Goal: Task Accomplishment & Management: Use online tool/utility

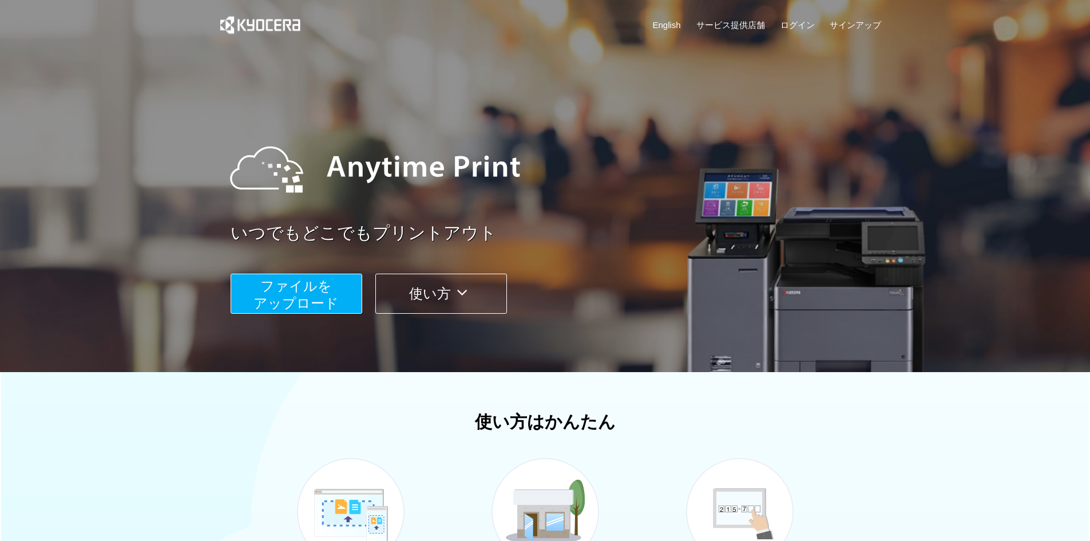
click at [328, 295] on span "ファイルを ​​アップロード" at bounding box center [295, 294] width 85 height 33
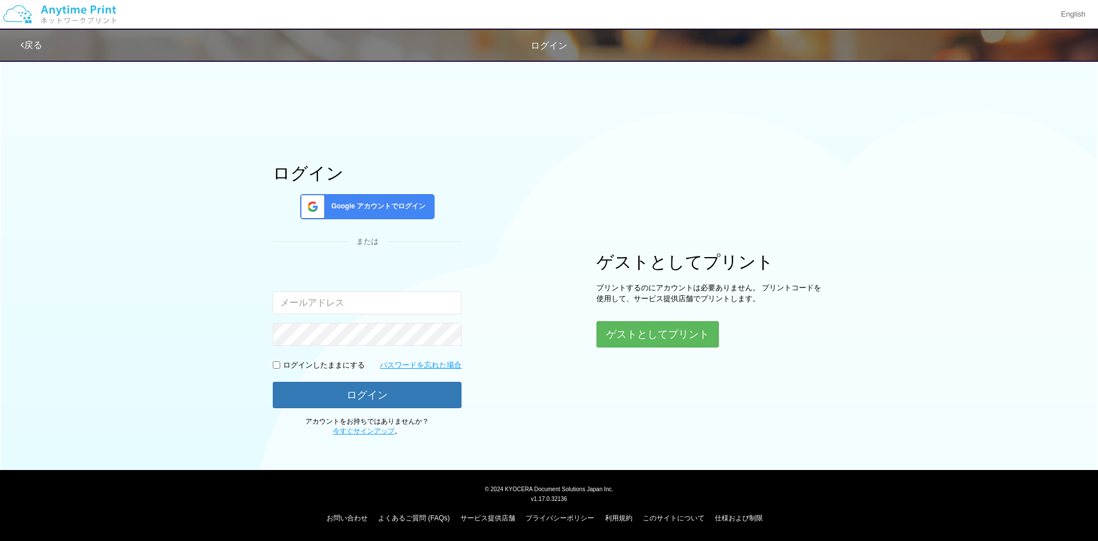
click at [388, 304] on input "email" at bounding box center [367, 302] width 189 height 23
click at [390, 205] on span "Google アカウントでログイン" at bounding box center [376, 206] width 99 height 10
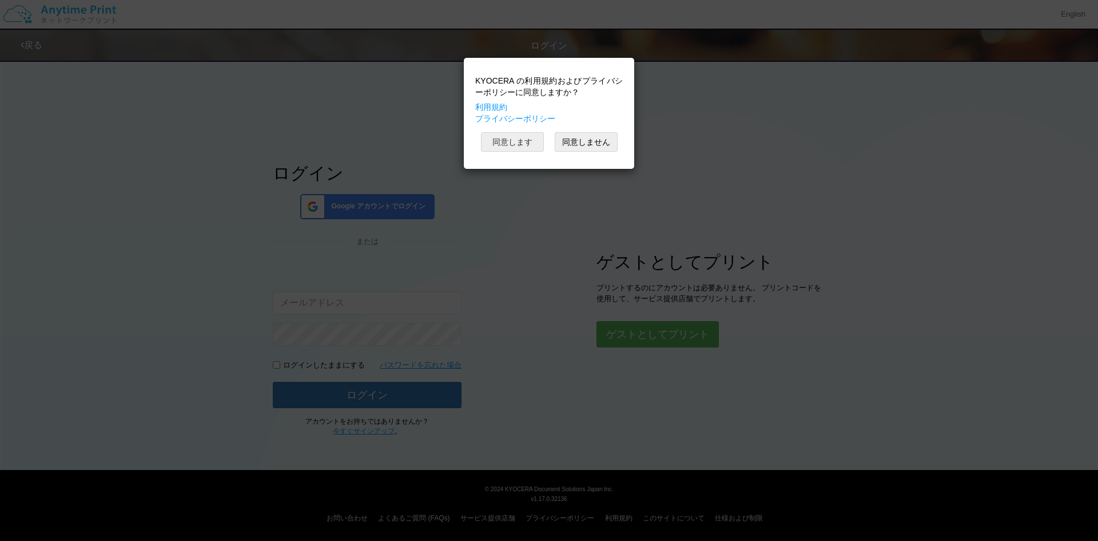
click at [519, 144] on button "同意します" at bounding box center [512, 141] width 63 height 19
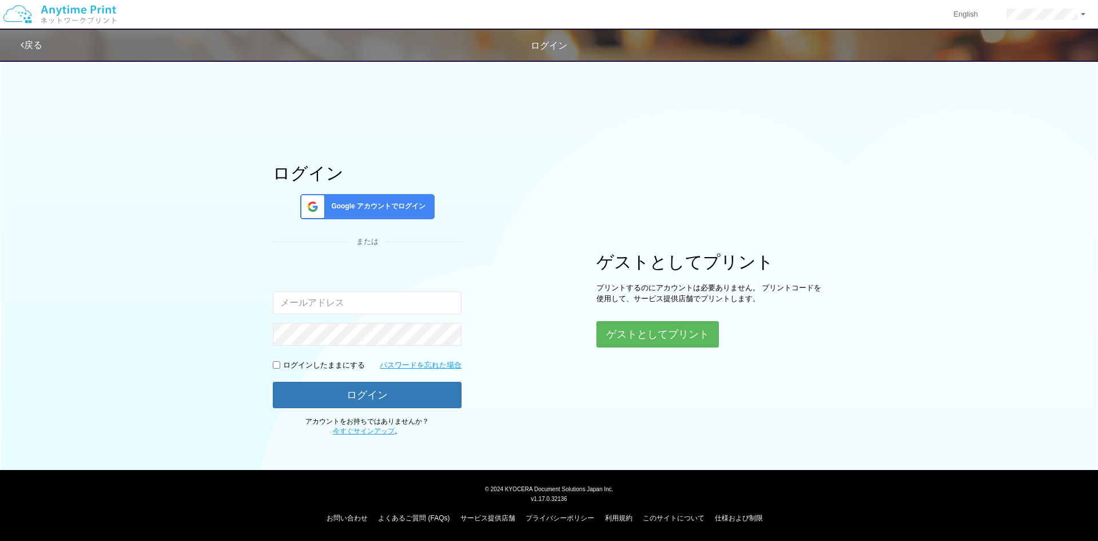
click at [511, 209] on div "ログイン Google アカウントでログイン または 入力されたメールアドレスまたはパスワードが正しくありません。 ログインしたままにする パスワードを忘れた…" at bounding box center [549, 245] width 686 height 383
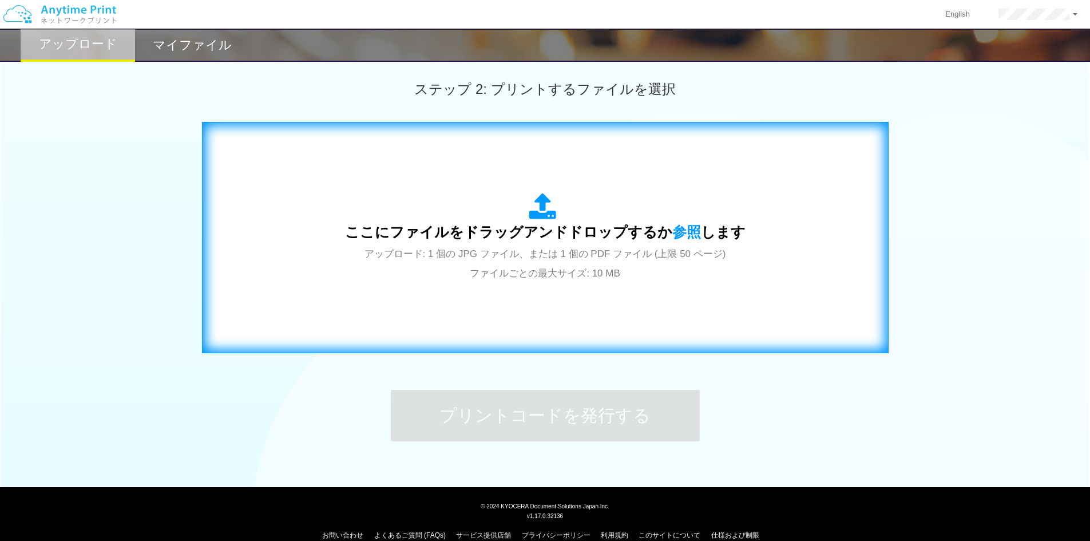
scroll to position [330, 0]
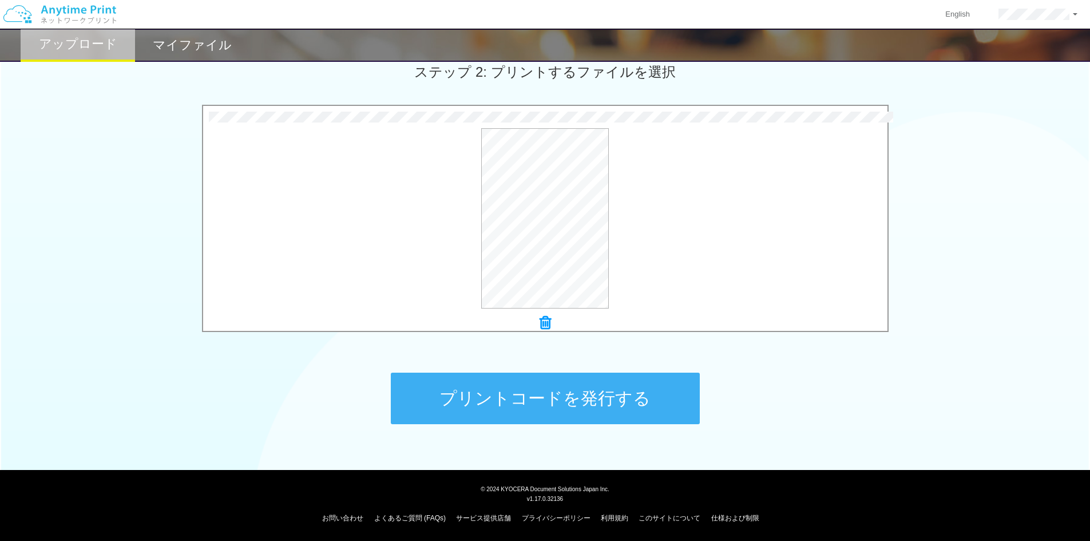
click at [604, 401] on button "プリントコードを発行する" at bounding box center [545, 397] width 309 height 51
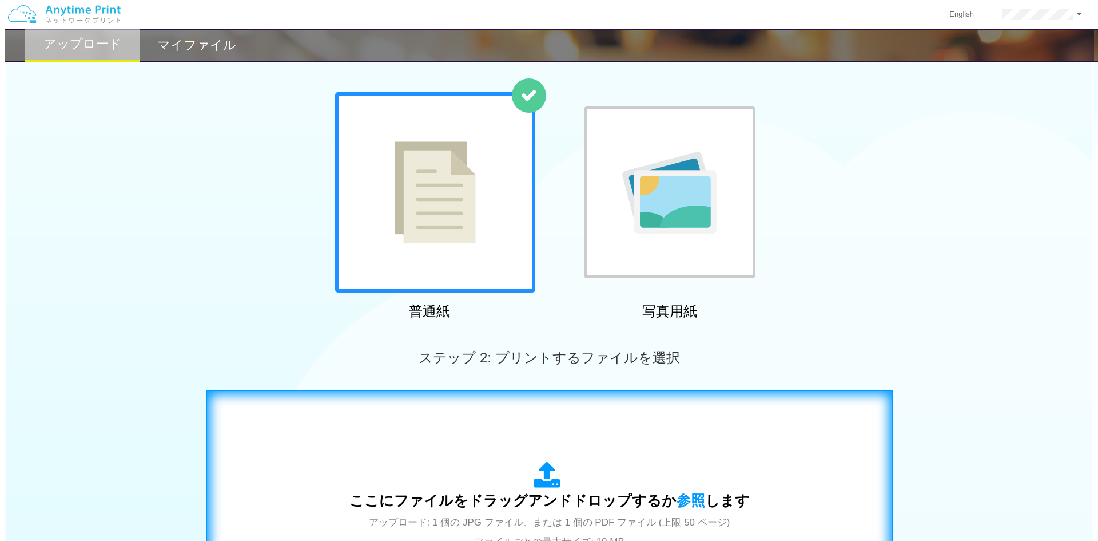
scroll to position [43, 0]
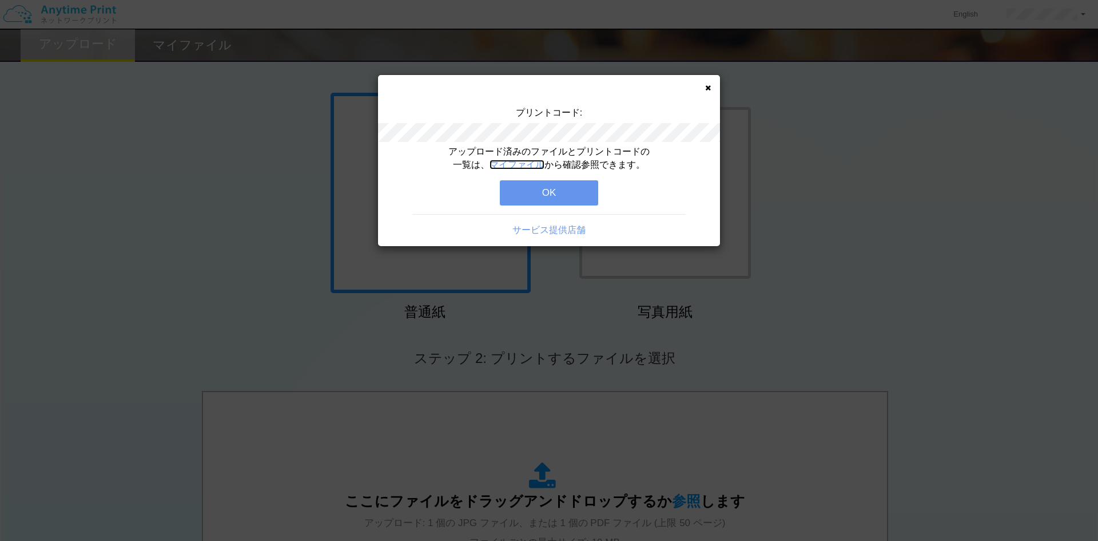
click at [526, 165] on link "マイファイル" at bounding box center [517, 165] width 55 height 10
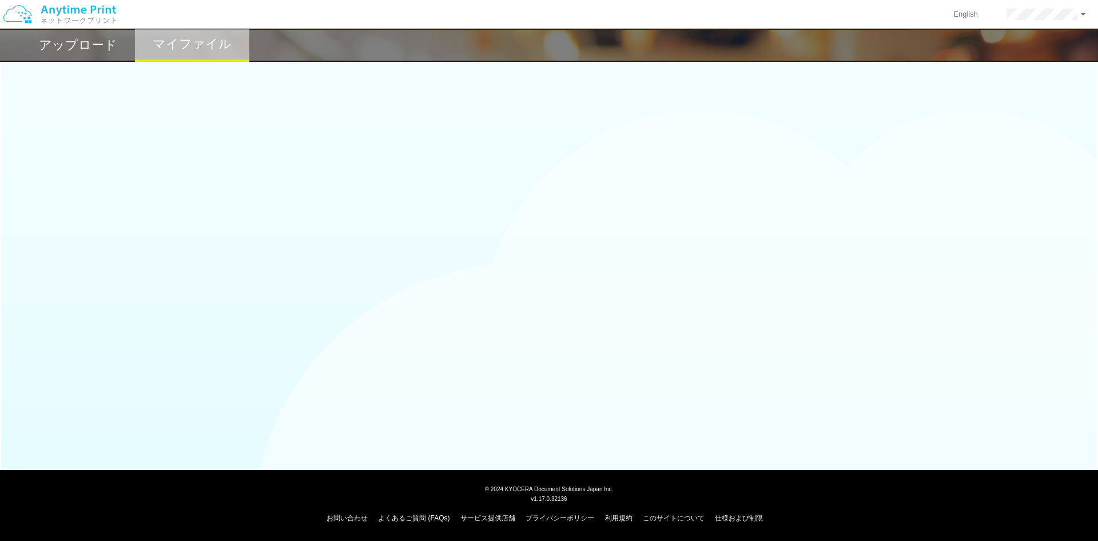
click at [109, 46] on h2 "アップロード" at bounding box center [78, 45] width 78 height 14
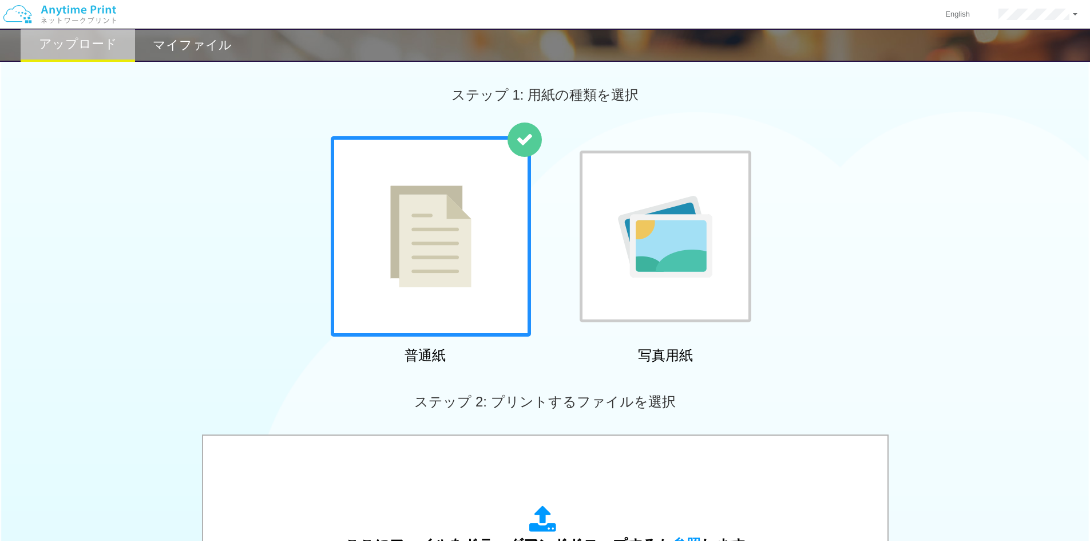
click at [182, 50] on h2 "マイファイル" at bounding box center [192, 45] width 79 height 14
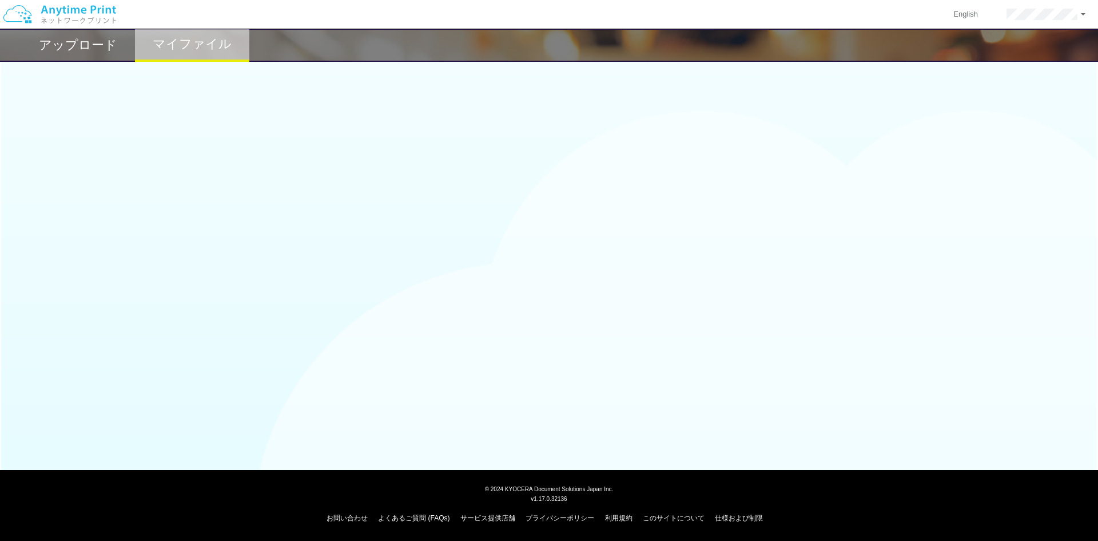
click at [96, 46] on h2 "アップロード" at bounding box center [78, 45] width 78 height 14
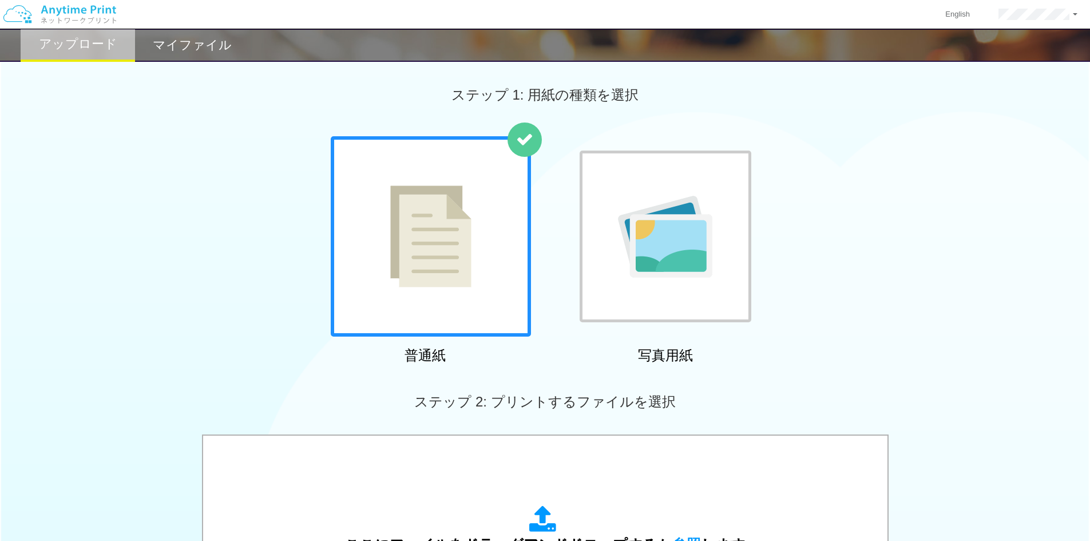
click at [205, 50] on h2 "マイファイル" at bounding box center [192, 45] width 79 height 14
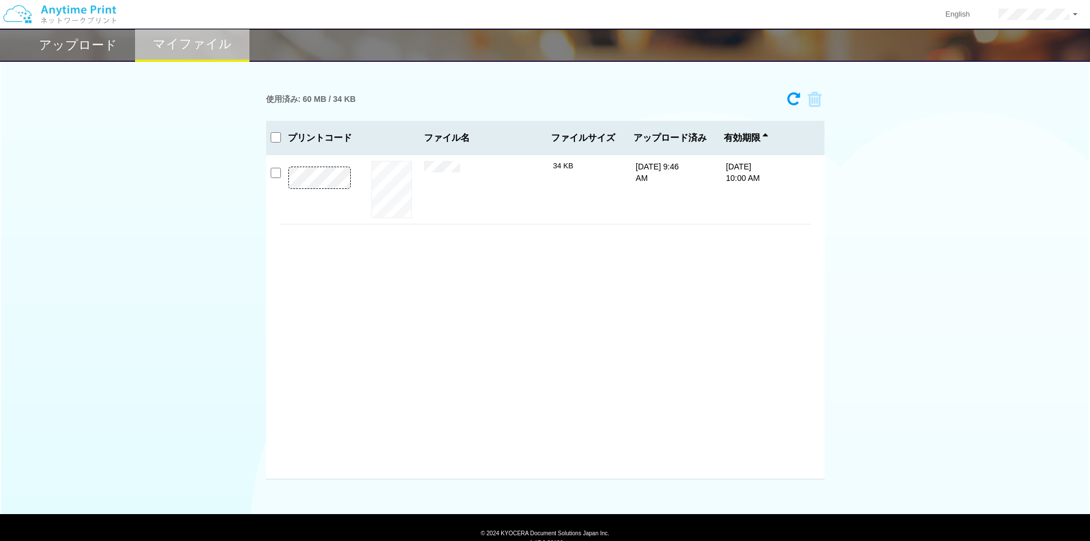
click at [78, 48] on h2 "アップロード" at bounding box center [78, 45] width 78 height 14
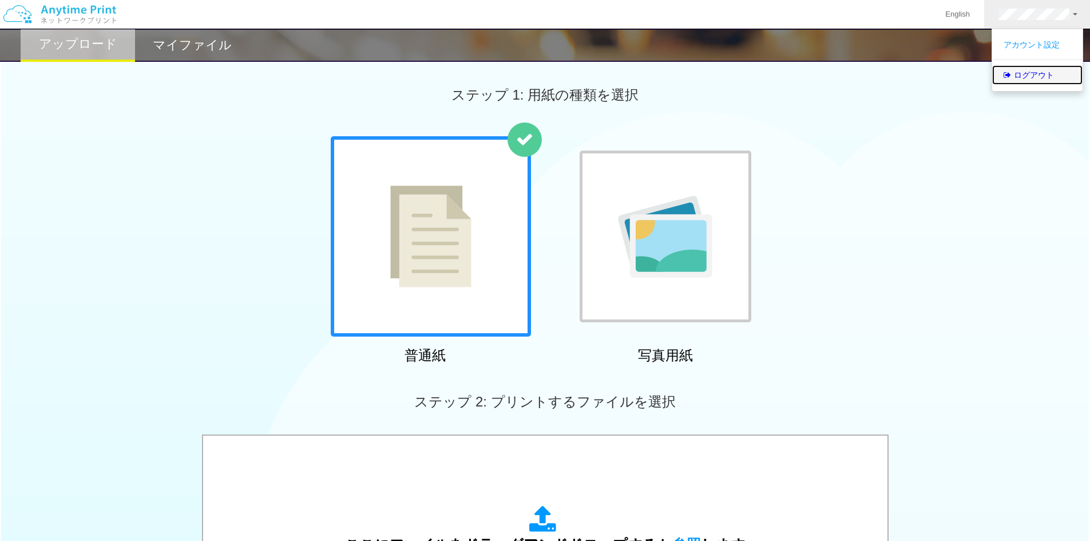
click at [1029, 76] on link "ログアウト" at bounding box center [1037, 74] width 90 height 19
